Goal: Task Accomplishment & Management: Use online tool/utility

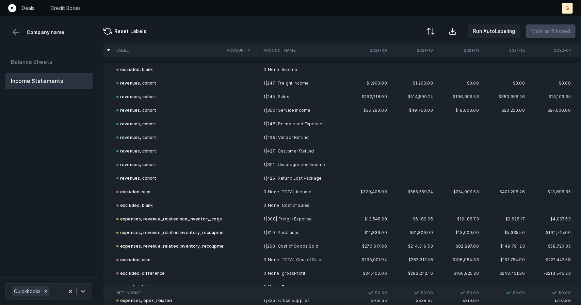
click at [278, 94] on td "1|245| Sales" at bounding box center [302, 97] width 83 height 14
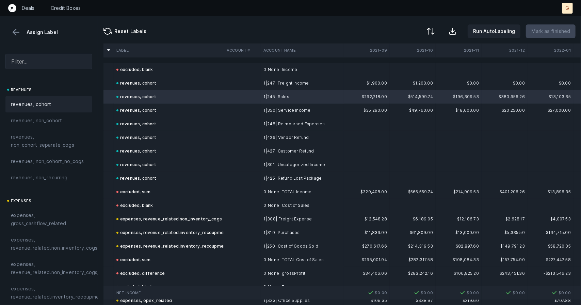
click at [15, 27] on button at bounding box center [16, 32] width 10 height 10
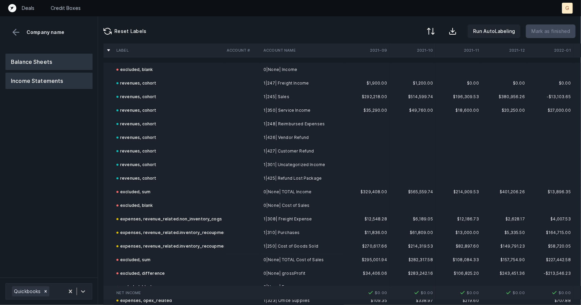
click at [25, 64] on button "Balance Sheets" at bounding box center [48, 62] width 87 height 16
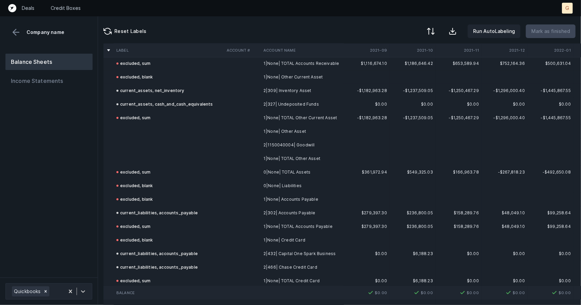
scroll to position [141, 0]
click at [134, 132] on td at bounding box center [169, 133] width 110 height 14
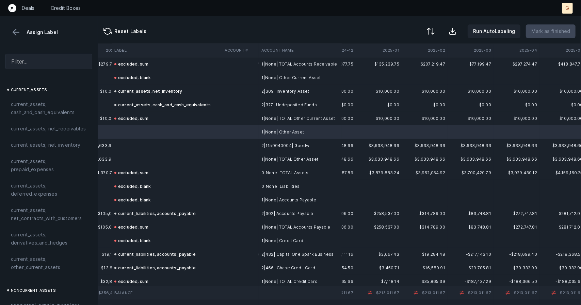
scroll to position [141, 1972]
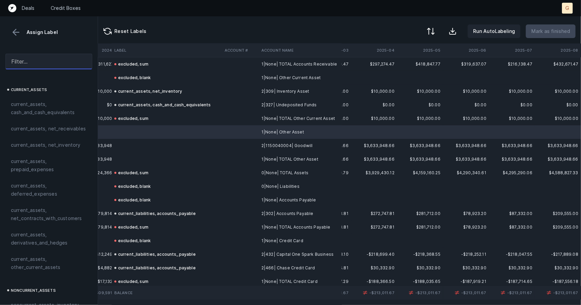
click at [61, 64] on input "text" at bounding box center [48, 62] width 87 height 16
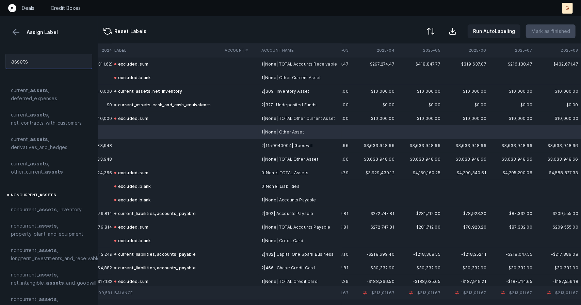
scroll to position [105, 0]
click at [53, 163] on span "current_ assets , other_current_ assets" at bounding box center [49, 167] width 76 height 16
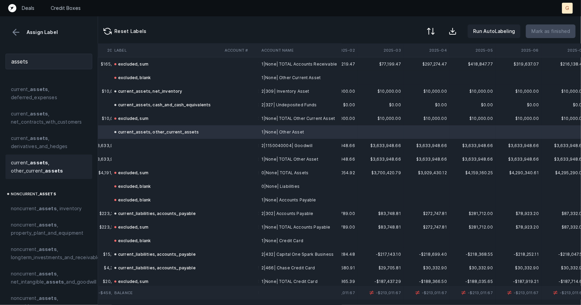
scroll to position [141, 1912]
click at [153, 146] on td at bounding box center [167, 146] width 110 height 14
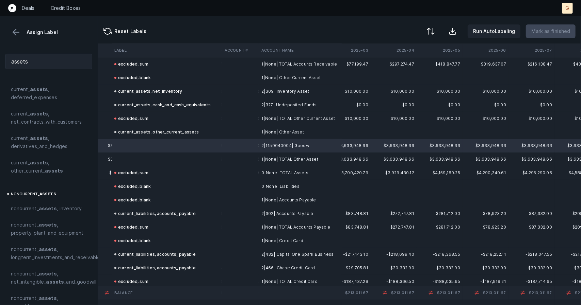
scroll to position [141, 1947]
click at [186, 168] on td "excluded, sum" at bounding box center [167, 173] width 110 height 14
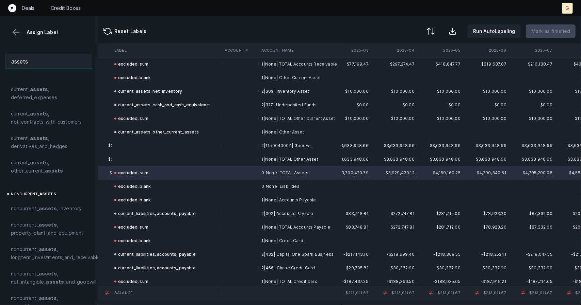
click at [36, 62] on input "assets" at bounding box center [48, 62] width 87 height 16
drag, startPoint x: 36, startPoint y: 62, endPoint x: 0, endPoint y: 55, distance: 37.2
click at [0, 55] on div "assets" at bounding box center [49, 61] width 98 height 27
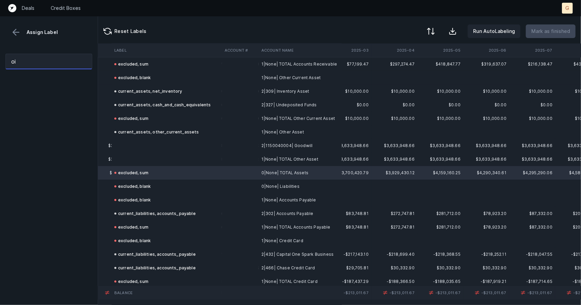
scroll to position [0, 0]
type input "o"
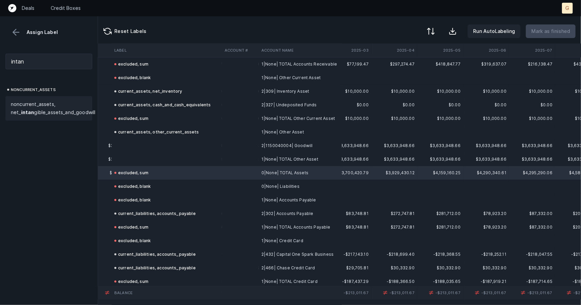
click at [47, 104] on span "noncurrent_assets, net_ intan gible_assets_and_goodwill" at bounding box center [53, 108] width 84 height 16
click at [152, 153] on td at bounding box center [167, 160] width 110 height 14
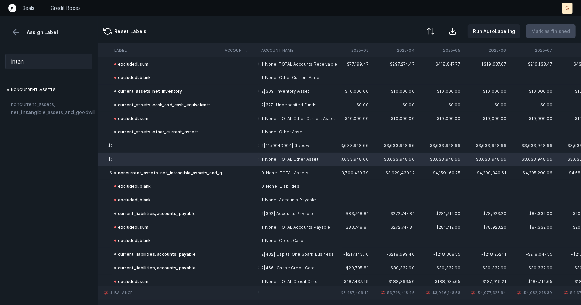
click at [144, 139] on td at bounding box center [167, 146] width 110 height 14
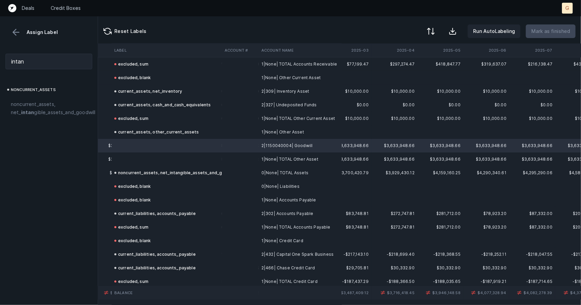
click at [140, 170] on div "noncurrent_assets, net_intangible_assets_and_goodwill" at bounding box center [175, 173] width 122 height 8
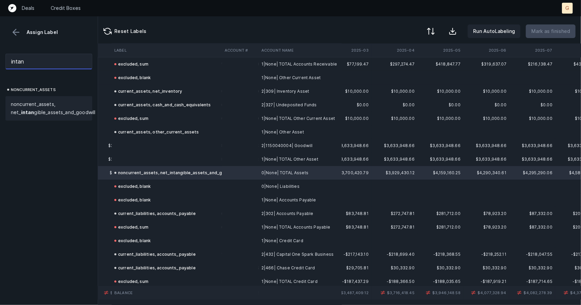
click at [47, 64] on input "intan" at bounding box center [48, 62] width 87 height 16
drag, startPoint x: 54, startPoint y: 60, endPoint x: 0, endPoint y: 53, distance: 54.5
click at [0, 53] on div "intan" at bounding box center [49, 61] width 98 height 27
click at [137, 143] on td at bounding box center [167, 146] width 110 height 14
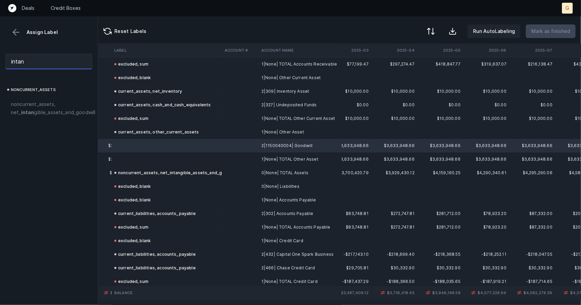
click at [37, 63] on input "intan" at bounding box center [48, 62] width 87 height 16
click at [48, 115] on span "noncurrent_assets, net_ intan gible_assets_and_goodwill" at bounding box center [53, 108] width 84 height 16
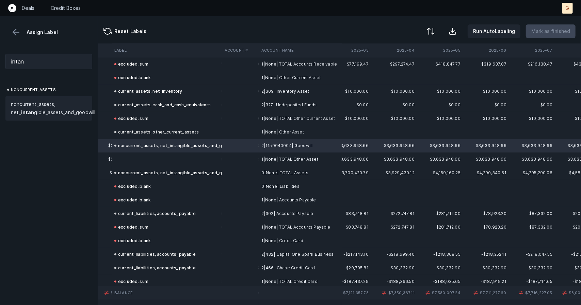
click at [174, 175] on div "noncurrent_assets, net_intangible_assets_and_goodwill" at bounding box center [175, 173] width 122 height 8
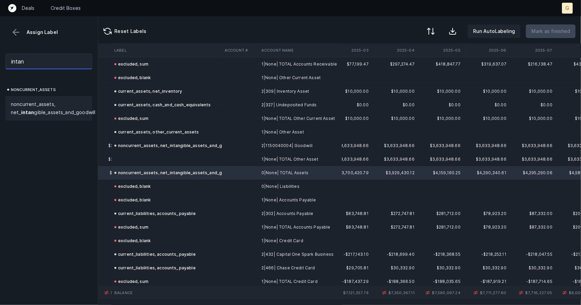
drag, startPoint x: 32, startPoint y: 62, endPoint x: 0, endPoint y: 56, distance: 32.9
click at [0, 56] on div "intan" at bounding box center [49, 61] width 98 height 27
type input "sum"
click at [43, 102] on strong "sum" at bounding box center [39, 104] width 11 height 6
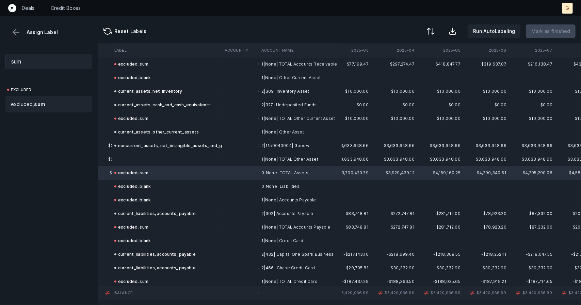
click at [134, 157] on td at bounding box center [167, 160] width 110 height 14
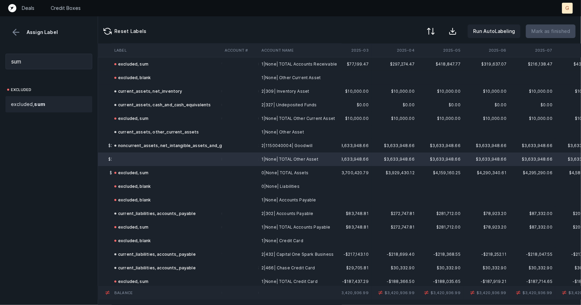
click at [28, 102] on span "excluded, sum" at bounding box center [28, 104] width 34 height 8
click at [156, 157] on td at bounding box center [167, 160] width 110 height 14
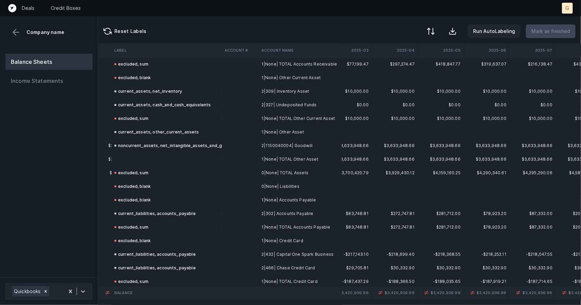
click at [143, 161] on td at bounding box center [167, 160] width 110 height 14
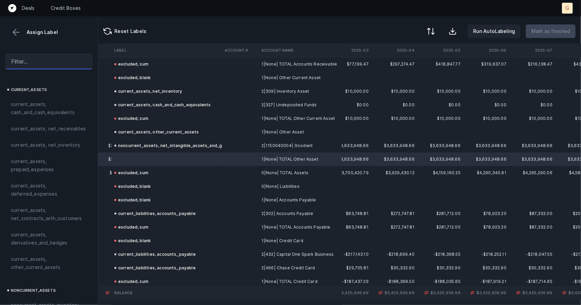
click at [34, 61] on input "text" at bounding box center [48, 62] width 87 height 16
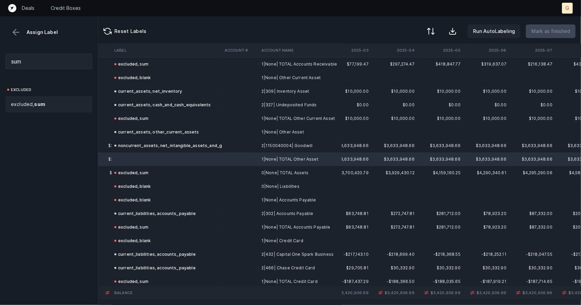
click at [31, 102] on span "excluded, sum" at bounding box center [28, 104] width 34 height 8
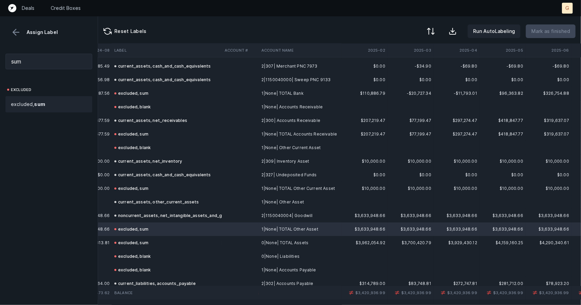
scroll to position [72, 1884]
click at [381, 168] on td "$0.00" at bounding box center [365, 175] width 46 height 14
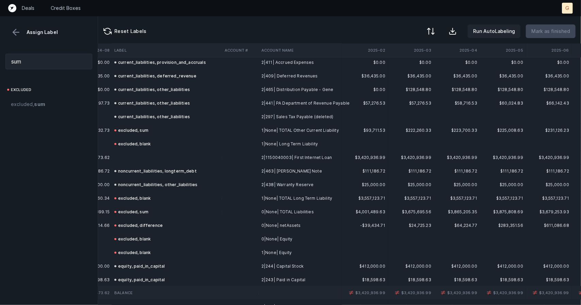
scroll to position [390, 1884]
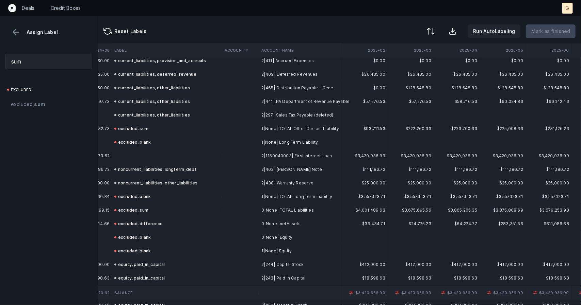
click at [146, 157] on td at bounding box center [167, 156] width 110 height 14
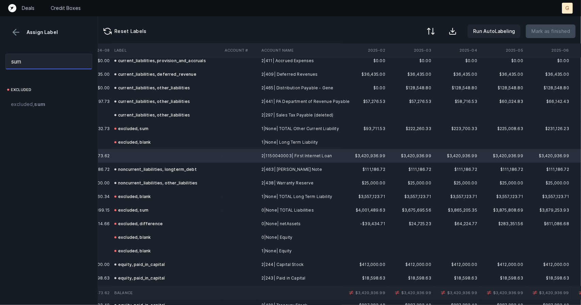
drag, startPoint x: 40, startPoint y: 60, endPoint x: 0, endPoint y: 54, distance: 40.6
click at [0, 54] on div "sum" at bounding box center [49, 61] width 98 height 27
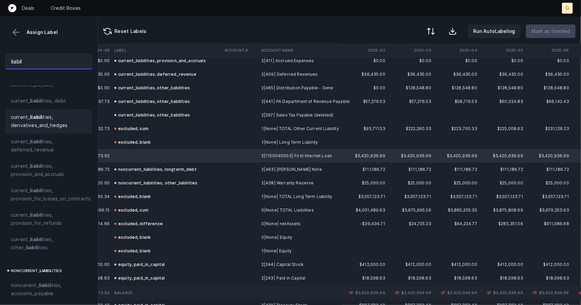
scroll to position [0, 0]
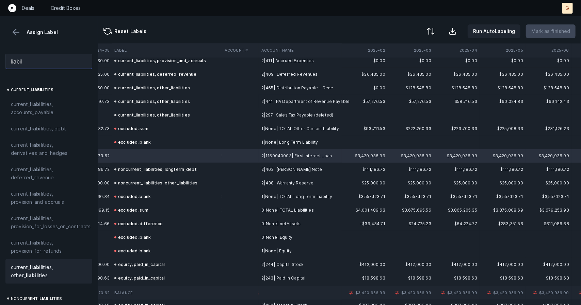
type input "liabil"
click at [39, 266] on strong "liabil" at bounding box center [36, 268] width 12 height 6
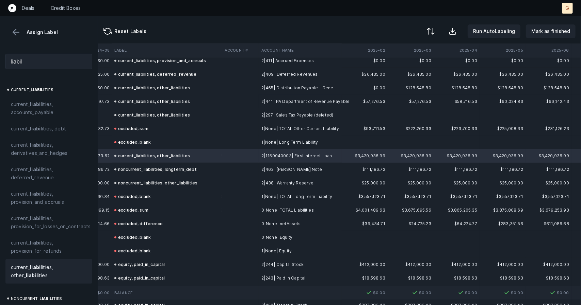
click at [162, 159] on div "current_liabilities, other_liabilities" at bounding box center [152, 156] width 76 height 8
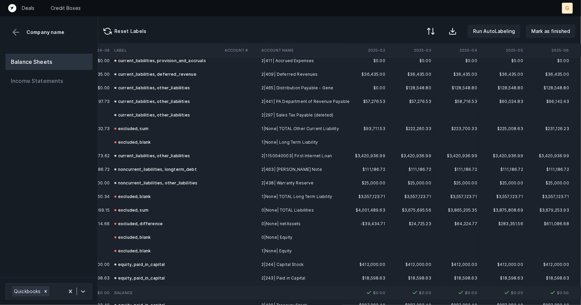
click at [156, 153] on div "current_liabilities, other_liabilities" at bounding box center [152, 156] width 76 height 8
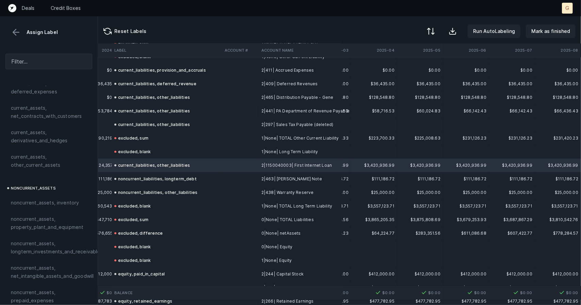
scroll to position [104, 0]
drag, startPoint x: 47, startPoint y: 60, endPoint x: 0, endPoint y: 45, distance: 49.1
click at [0, 45] on div "Assign Label current_assets current_assets, cash_and_cash_equivalents current_a…" at bounding box center [49, 160] width 98 height 289
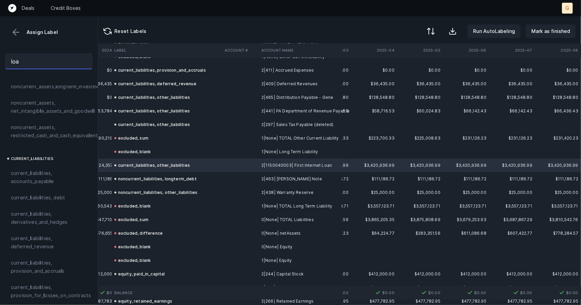
scroll to position [0, 0]
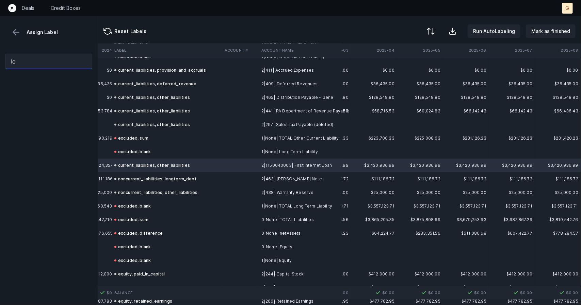
type input "l"
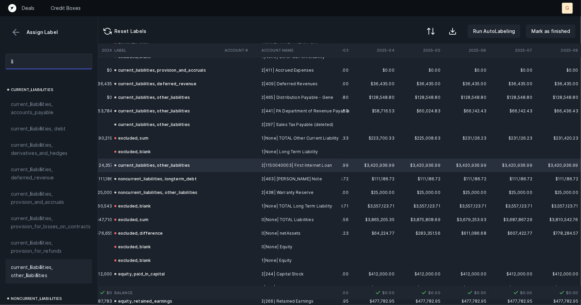
type input "l"
type input "liabilit"
click at [31, 130] on strong "liabilit" at bounding box center [38, 129] width 16 height 6
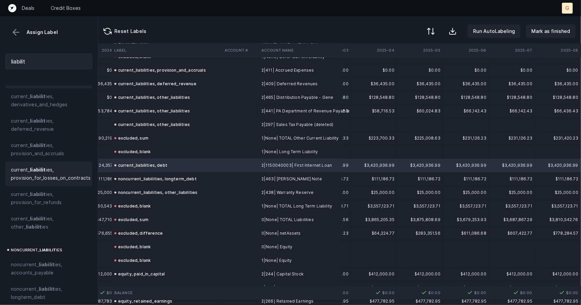
scroll to position [39, 0]
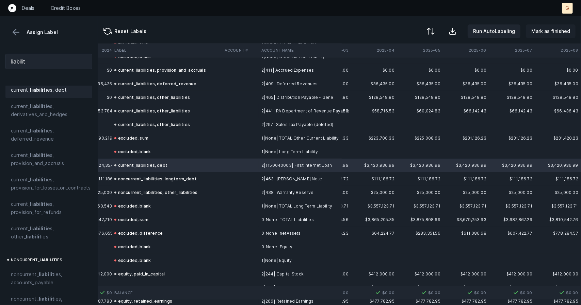
click at [556, 30] on p "Mark as finished" at bounding box center [550, 31] width 39 height 8
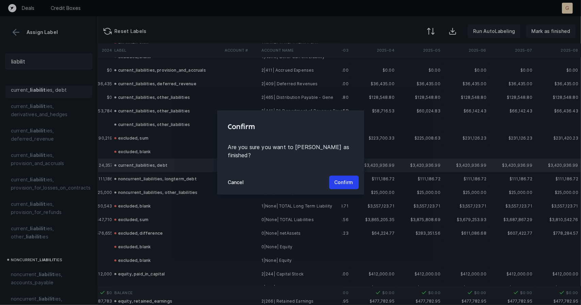
click at [340, 171] on div "Cancel Confirm" at bounding box center [290, 182] width 147 height 24
drag, startPoint x: 343, startPoint y: 180, endPoint x: 341, endPoint y: 173, distance: 7.4
click at [341, 176] on button "Confirm" at bounding box center [344, 183] width 30 height 14
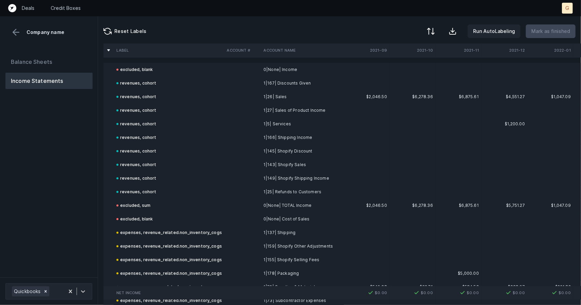
click at [530, 184] on td at bounding box center [550, 179] width 46 height 14
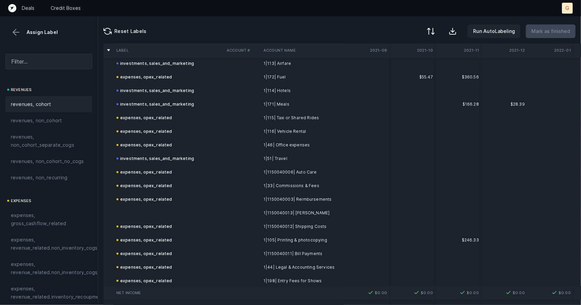
scroll to position [444, 0]
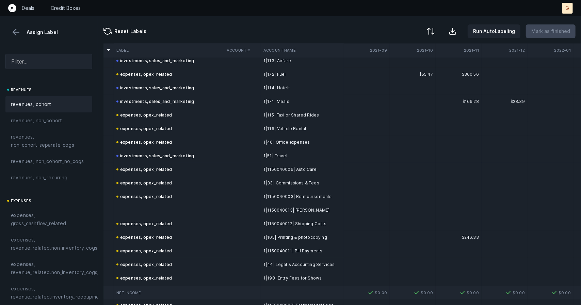
click at [140, 212] on td at bounding box center [169, 211] width 110 height 14
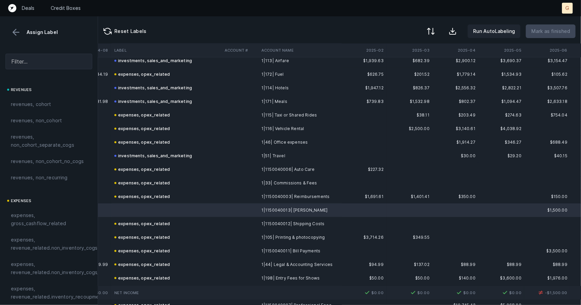
scroll to position [444, 1972]
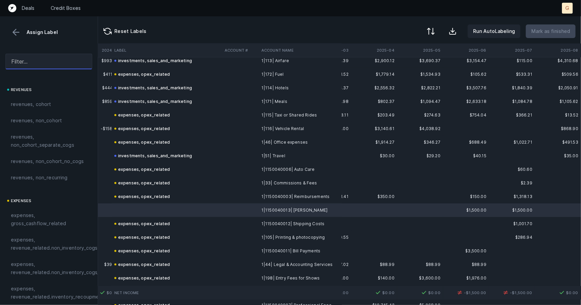
click at [45, 64] on input "text" at bounding box center [48, 62] width 87 height 16
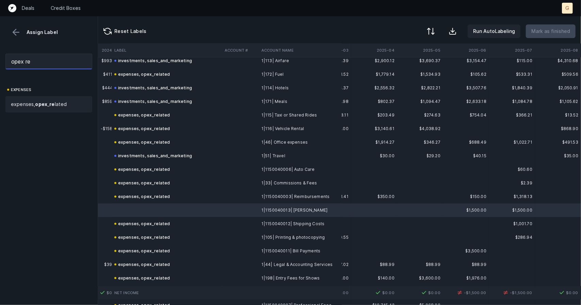
type input "opex re"
click at [48, 98] on div "expenses, opex _ re lated" at bounding box center [48, 104] width 87 height 16
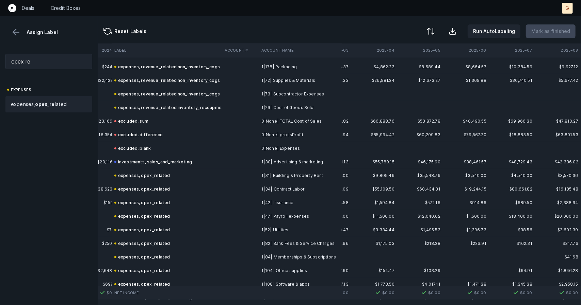
scroll to position [0, 1972]
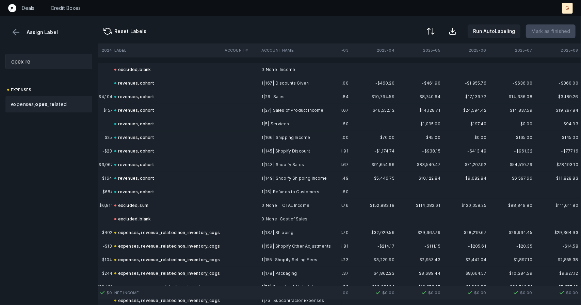
click at [18, 35] on button at bounding box center [16, 32] width 10 height 10
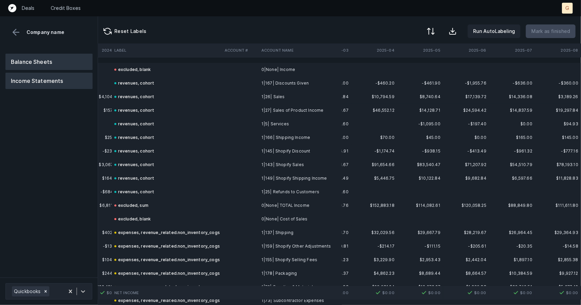
click at [36, 58] on button "Balance Sheets" at bounding box center [48, 62] width 87 height 16
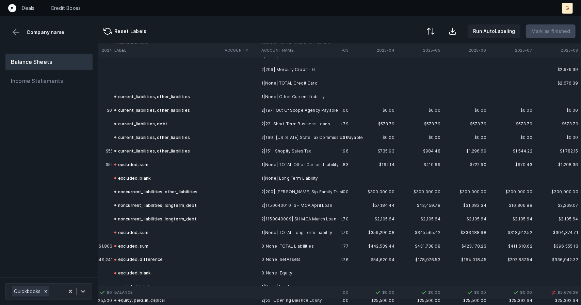
scroll to position [597, 1972]
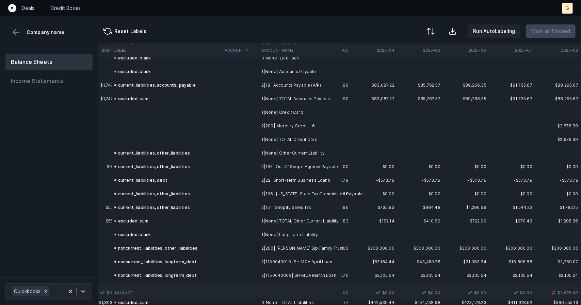
click at [145, 114] on td at bounding box center [167, 113] width 110 height 14
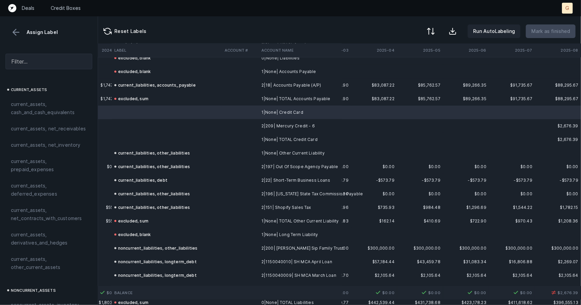
click at [150, 145] on td at bounding box center [167, 140] width 110 height 14
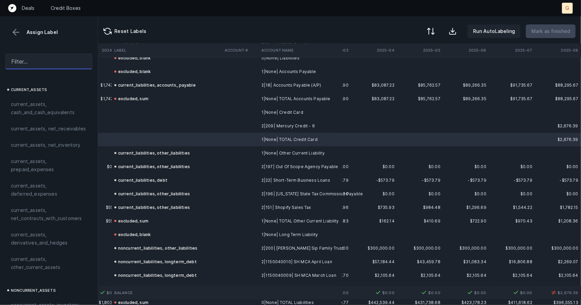
click at [44, 66] on input "text" at bounding box center [48, 62] width 87 height 16
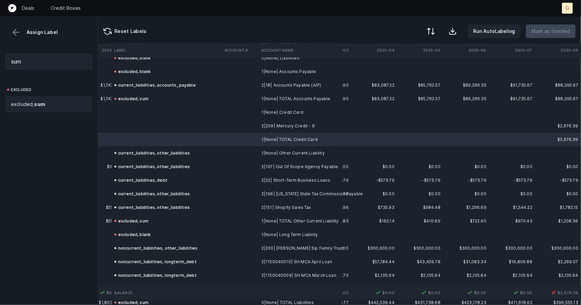
click at [38, 102] on strong "sum" at bounding box center [39, 104] width 11 height 6
click at [155, 113] on td at bounding box center [167, 113] width 110 height 14
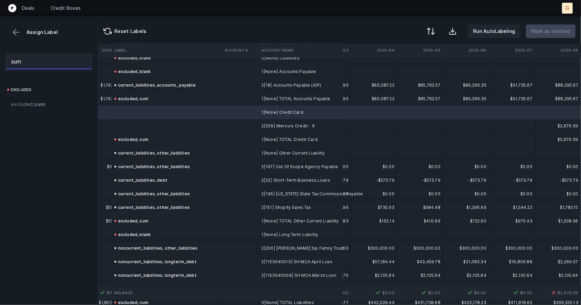
click at [52, 66] on input "sum" at bounding box center [48, 62] width 87 height 16
drag, startPoint x: 52, startPoint y: 66, endPoint x: 0, endPoint y: 61, distance: 52.6
click at [0, 61] on div "sum" at bounding box center [49, 61] width 98 height 27
click at [123, 124] on td at bounding box center [167, 126] width 110 height 14
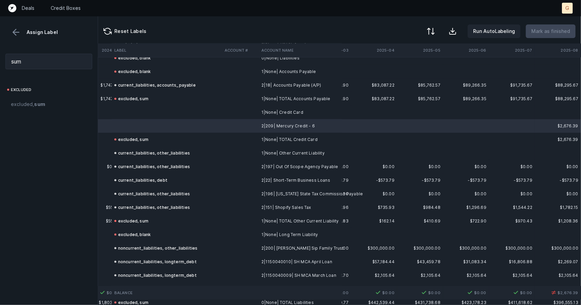
click at [134, 113] on td at bounding box center [167, 113] width 110 height 14
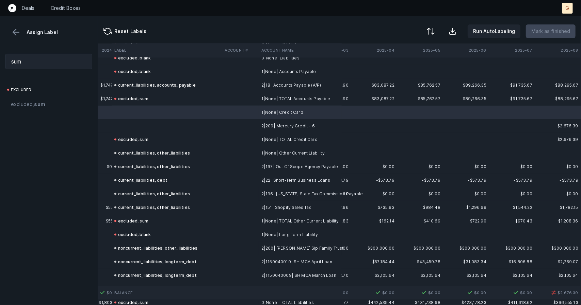
click at [136, 123] on td at bounding box center [167, 126] width 110 height 14
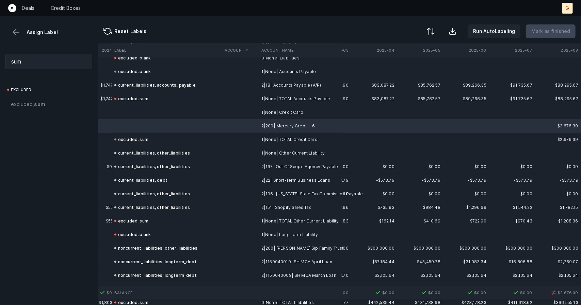
click at [133, 114] on td at bounding box center [167, 113] width 110 height 14
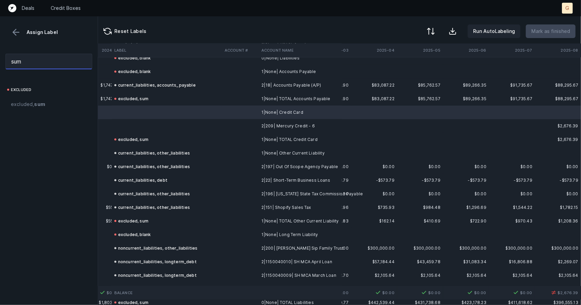
drag, startPoint x: 38, startPoint y: 63, endPoint x: 0, endPoint y: 54, distance: 38.9
click at [0, 54] on div "sum" at bounding box center [49, 61] width 98 height 27
type input "c"
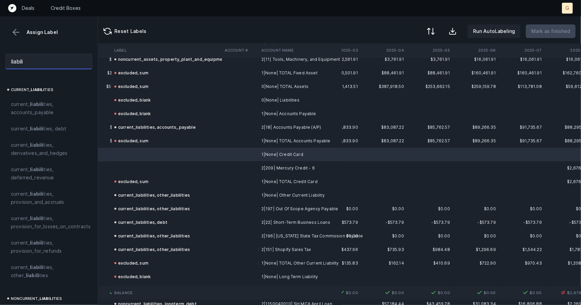
scroll to position [554, 1958]
type input "liabili"
click at [35, 275] on strong "liabili" at bounding box center [32, 276] width 13 height 6
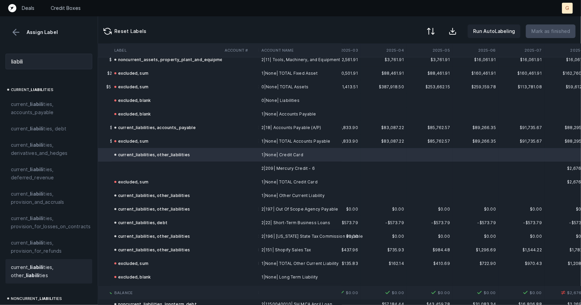
click at [132, 165] on td at bounding box center [167, 169] width 110 height 14
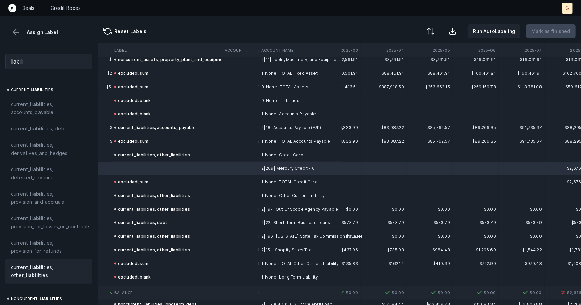
click at [32, 267] on strong "liabili" at bounding box center [36, 268] width 13 height 6
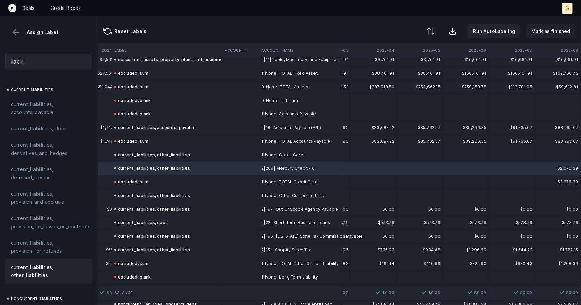
click at [561, 31] on p "Mark as finished" at bounding box center [550, 31] width 39 height 8
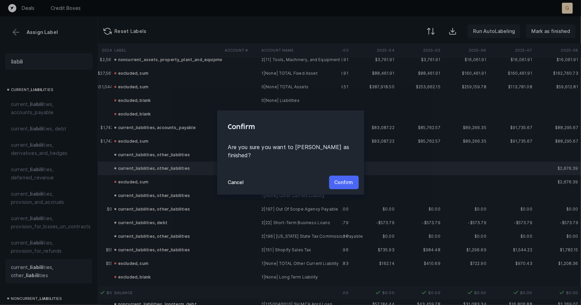
click at [333, 177] on button "Confirm" at bounding box center [344, 183] width 30 height 14
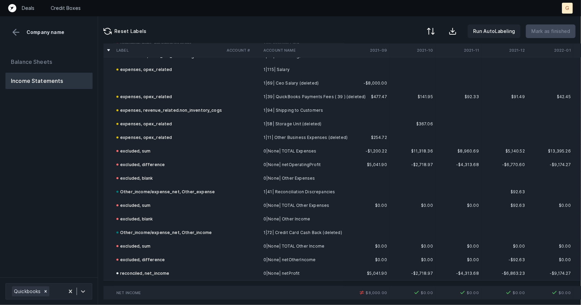
scroll to position [442, 0]
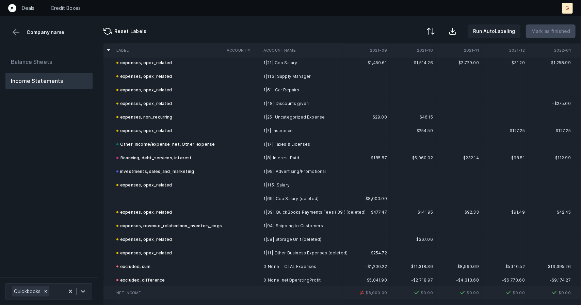
click at [140, 201] on td at bounding box center [169, 199] width 110 height 14
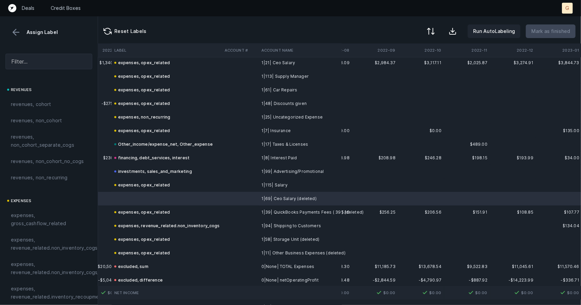
scroll to position [442, 543]
click at [140, 199] on td at bounding box center [167, 199] width 110 height 14
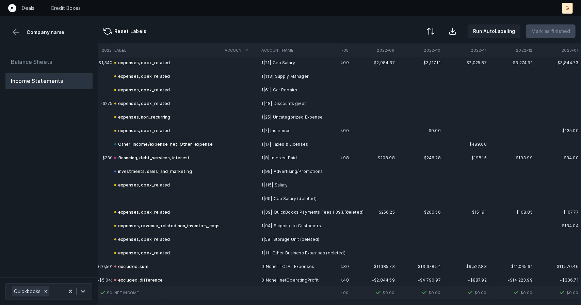
click at [140, 199] on td at bounding box center [167, 199] width 110 height 14
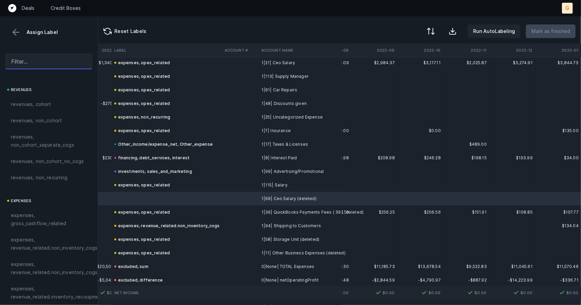
click at [43, 58] on input "text" at bounding box center [48, 62] width 87 height 16
click at [136, 198] on td at bounding box center [167, 199] width 110 height 14
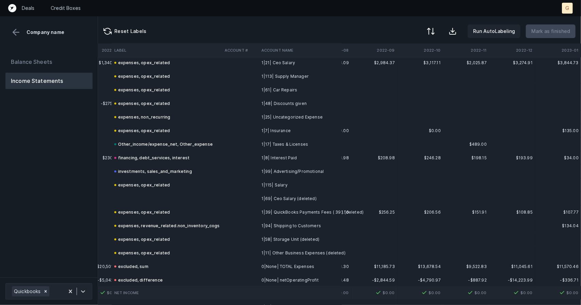
click at [136, 198] on td at bounding box center [167, 199] width 110 height 14
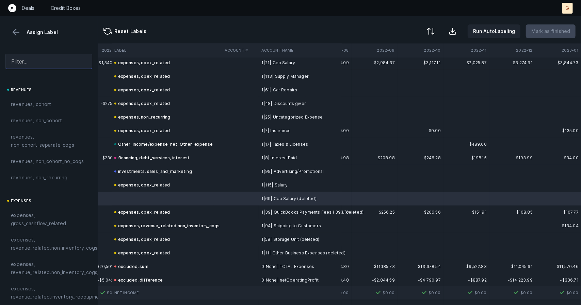
click at [52, 65] on input "text" at bounding box center [48, 62] width 87 height 16
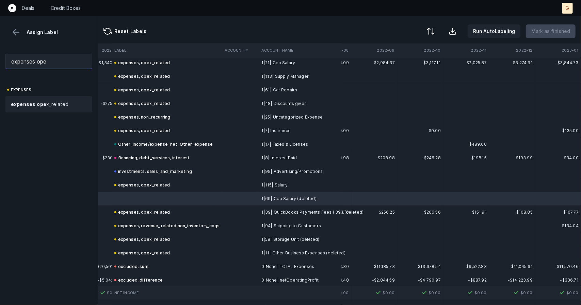
type input "expenses ope"
click at [46, 108] on span "expenses , ope x_related" at bounding box center [39, 104] width 57 height 8
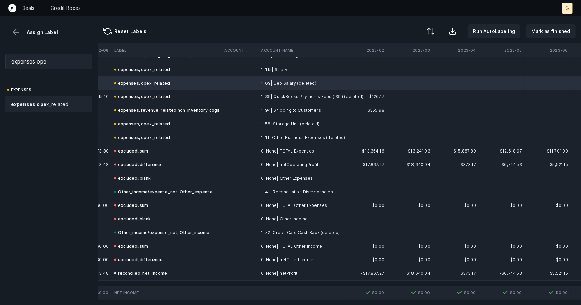
scroll to position [563, 791]
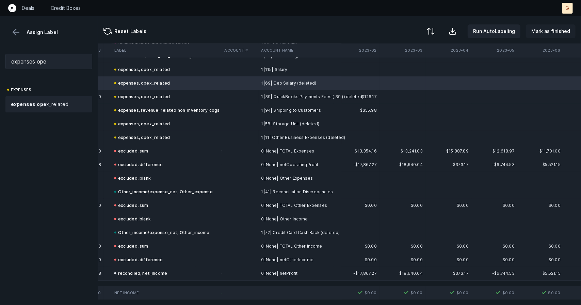
click at [549, 35] on p "Mark as finished" at bounding box center [550, 31] width 39 height 8
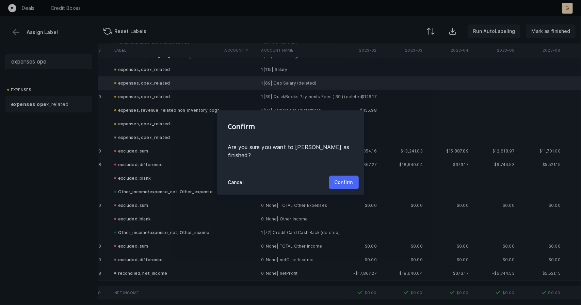
click at [348, 179] on p "Confirm" at bounding box center [343, 183] width 19 height 8
click at [343, 183] on p "Confirm" at bounding box center [343, 183] width 19 height 8
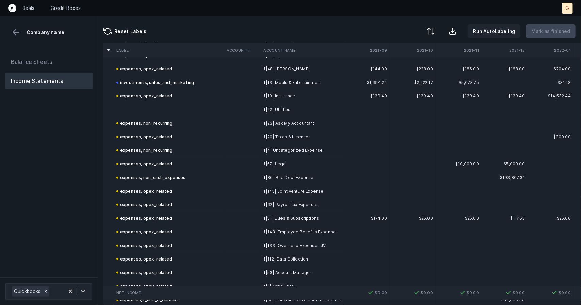
scroll to position [447, 0]
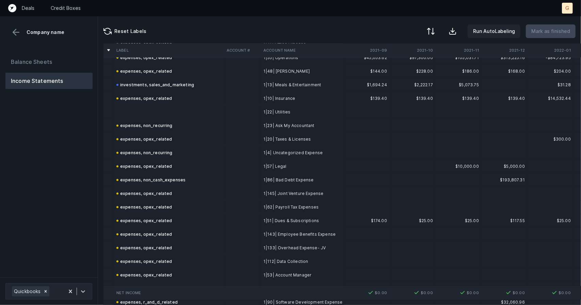
click at [144, 109] on td at bounding box center [169, 112] width 110 height 14
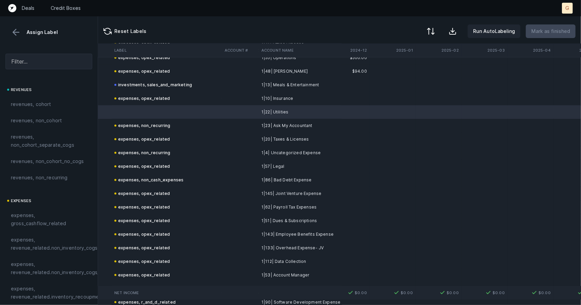
scroll to position [447, 1972]
click at [39, 63] on input "text" at bounding box center [48, 62] width 87 height 16
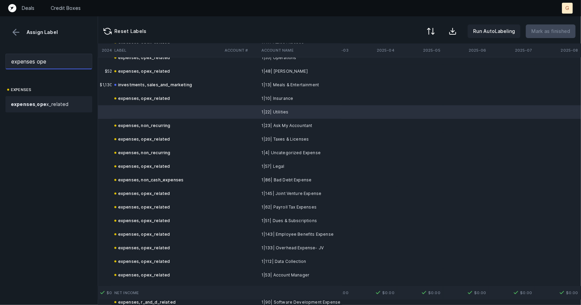
type input "expenses ope"
click at [46, 105] on span "expenses , ope x_related" at bounding box center [39, 104] width 57 height 8
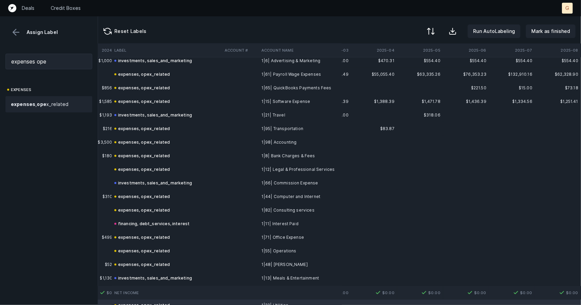
scroll to position [190, 1972]
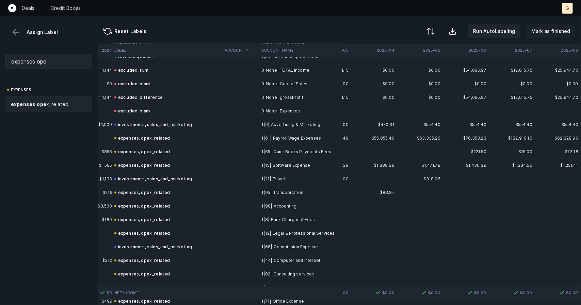
click at [539, 30] on p "Mark as finished" at bounding box center [550, 31] width 39 height 8
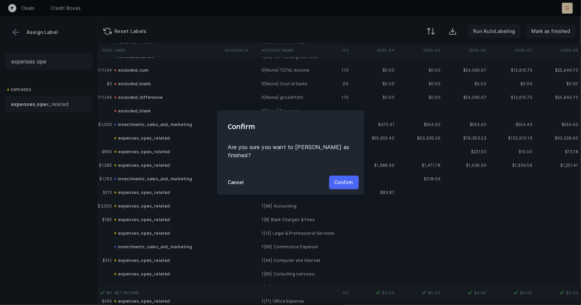
click at [344, 182] on p "Confirm" at bounding box center [343, 183] width 19 height 8
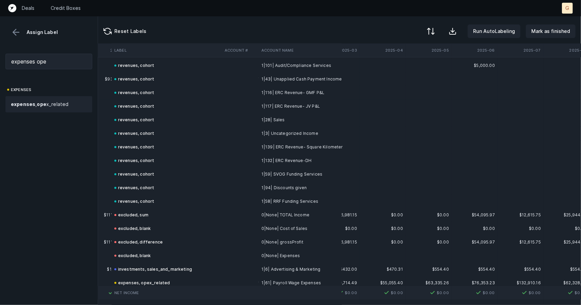
scroll to position [0, 1959]
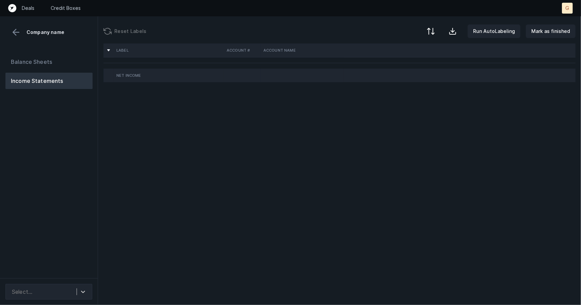
click at [194, 111] on div "Label Account # Account Name Net Income" at bounding box center [339, 175] width 483 height 262
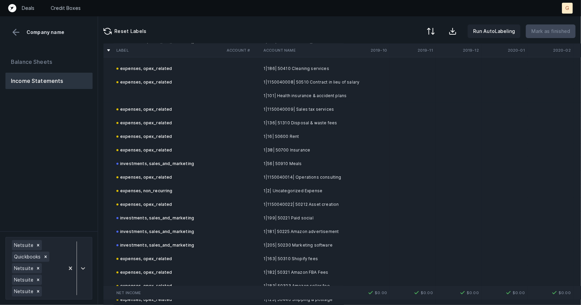
scroll to position [1589, 0]
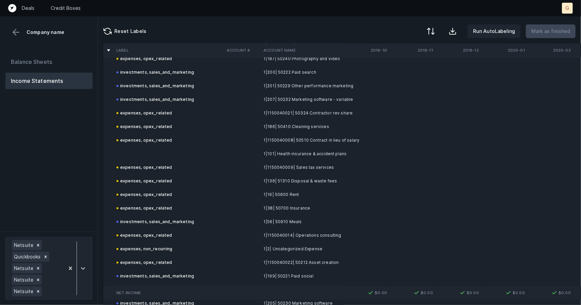
click at [138, 151] on td at bounding box center [169, 154] width 110 height 14
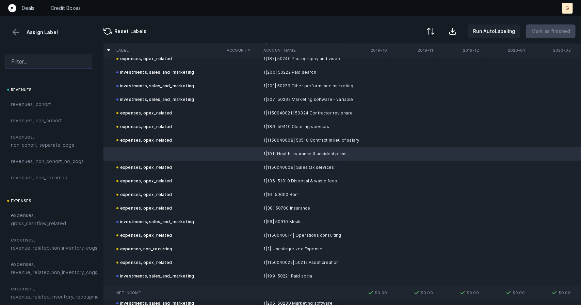
click at [61, 59] on input "text" at bounding box center [48, 62] width 87 height 16
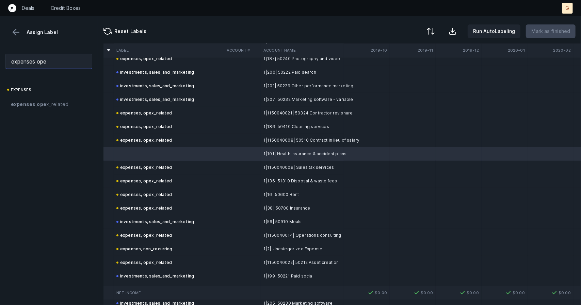
type input "expenses ope"
click at [56, 104] on span "expenses , ope x_related" at bounding box center [39, 104] width 57 height 8
click at [43, 104] on strong "ope" at bounding box center [41, 104] width 9 height 6
click at [56, 102] on span "expenses , ope x_related" at bounding box center [39, 104] width 57 height 8
click at [152, 143] on div "expenses, opex_related" at bounding box center [144, 140] width 56 height 8
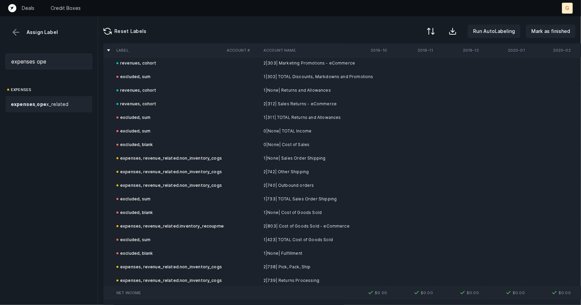
scroll to position [0, 0]
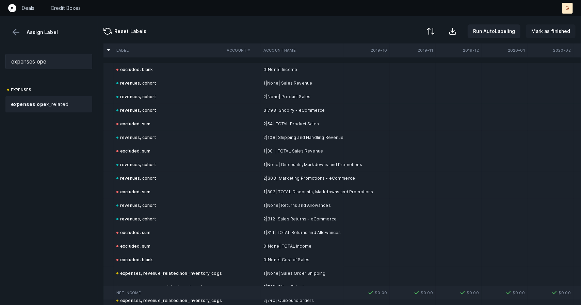
click at [549, 30] on p "Mark as finished" at bounding box center [550, 31] width 39 height 8
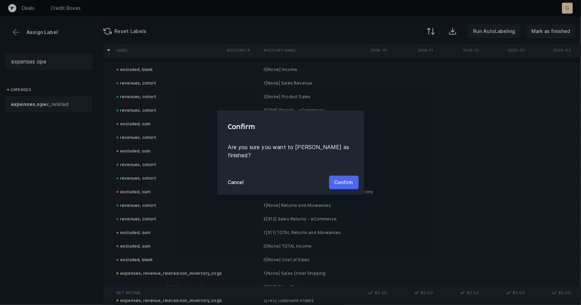
click at [341, 179] on p "Confirm" at bounding box center [343, 183] width 19 height 8
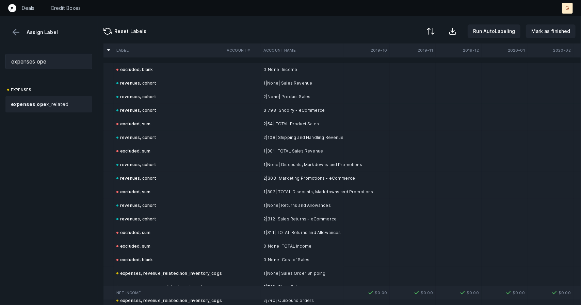
click at [341, 175] on td "2|303| Marketing Promotions - eCommerce" at bounding box center [302, 179] width 83 height 14
